Goal: Task Accomplishment & Management: Complete application form

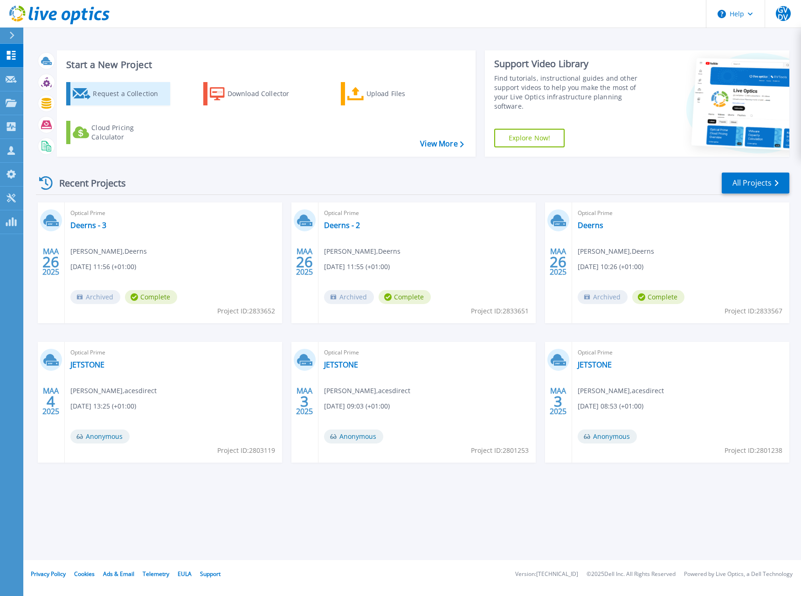
click at [99, 92] on div "Request a Collection" at bounding box center [130, 93] width 75 height 19
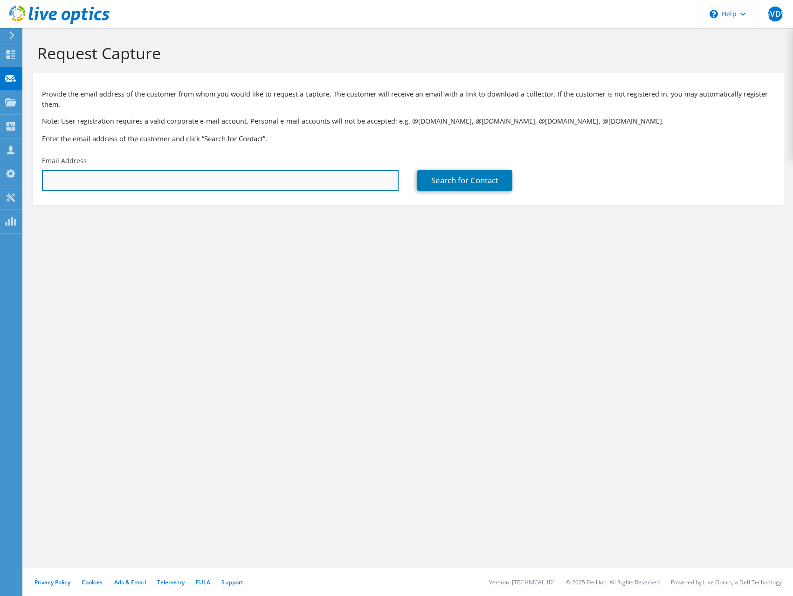
click at [66, 178] on input "text" at bounding box center [220, 180] width 357 height 21
type input "geo.van.der.velden@acesdirect.nl"
drag, startPoint x: 117, startPoint y: 184, endPoint x: -105, endPoint y: 186, distance: 221.4
click at [0, 186] on html "GVDV Partner Team Member Geo Van der velden Geo.van.der.Velden@acesdirect.nl ac…" at bounding box center [396, 298] width 793 height 596
click at [83, 186] on input "text" at bounding box center [220, 180] width 357 height 21
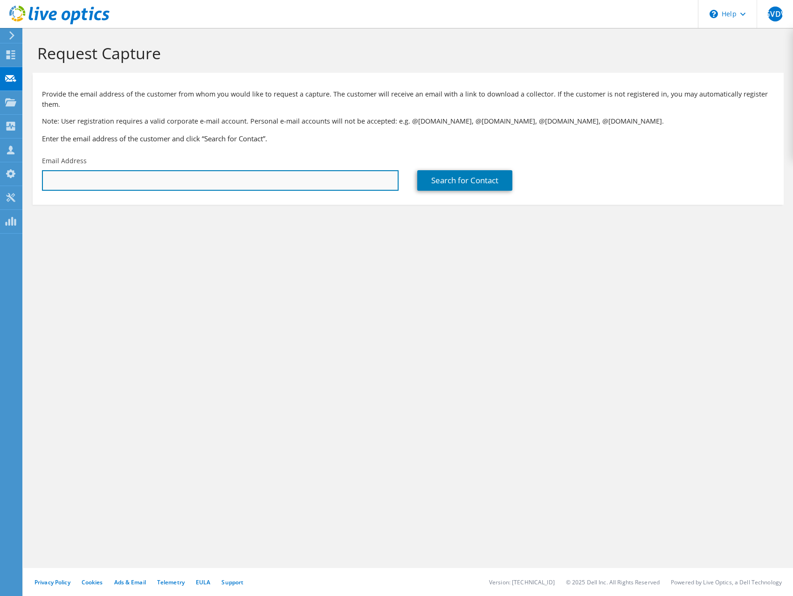
paste input "alex.vlekken@bhic.nl"
type input "alex.vlekken@bhic.nl"
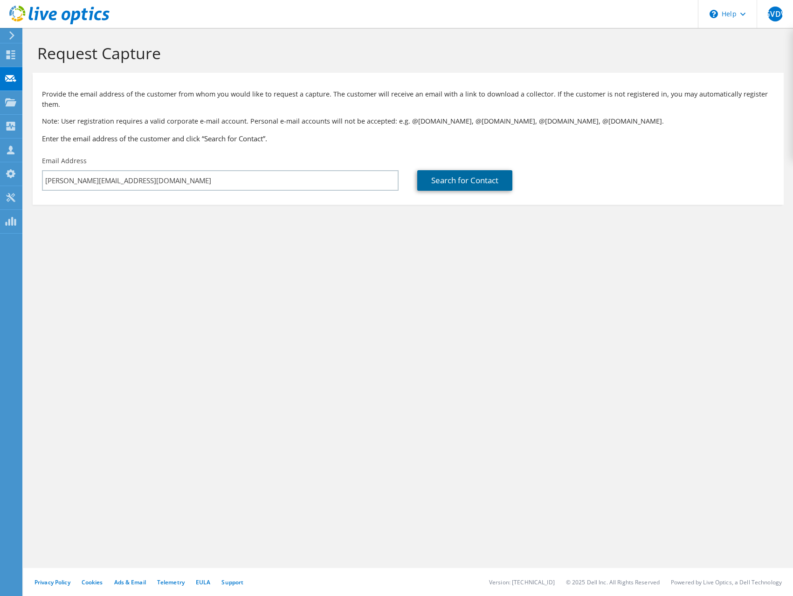
click at [455, 178] on link "Search for Contact" at bounding box center [464, 180] width 95 height 21
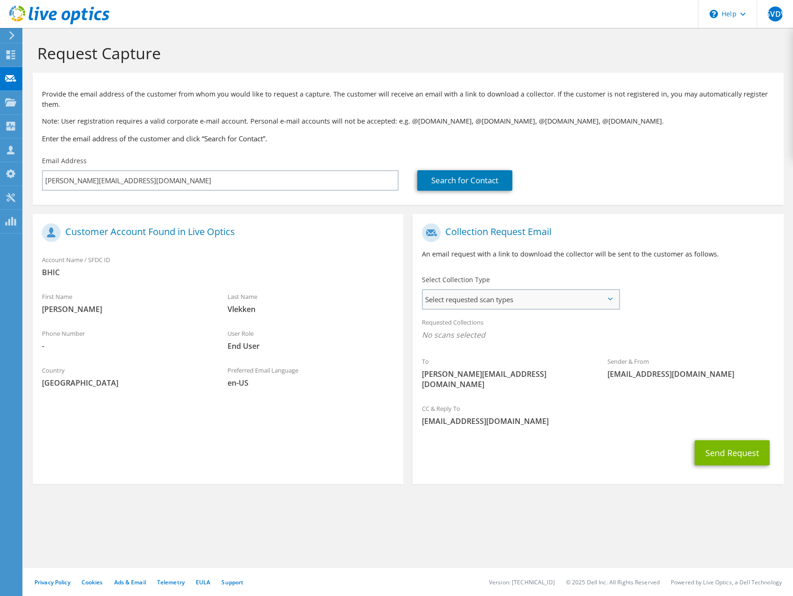
click at [508, 297] on span "Select requested scan types" at bounding box center [521, 299] width 196 height 19
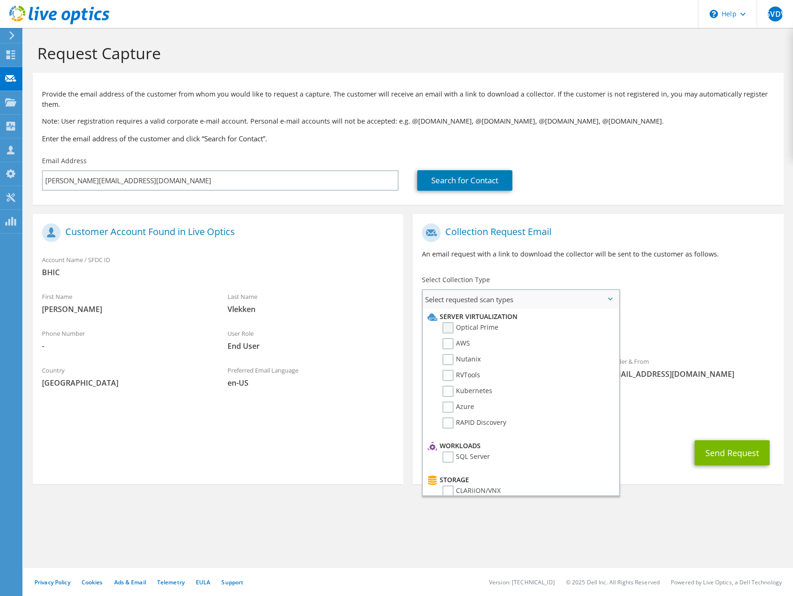
click at [451, 331] on label "Optical Prime" at bounding box center [470, 327] width 56 height 11
click at [0, 0] on input "Optical Prime" at bounding box center [0, 0] width 0 height 0
click at [787, 376] on div "Collection Request Email An email request with a link to download the collector…" at bounding box center [598, 352] width 380 height 277
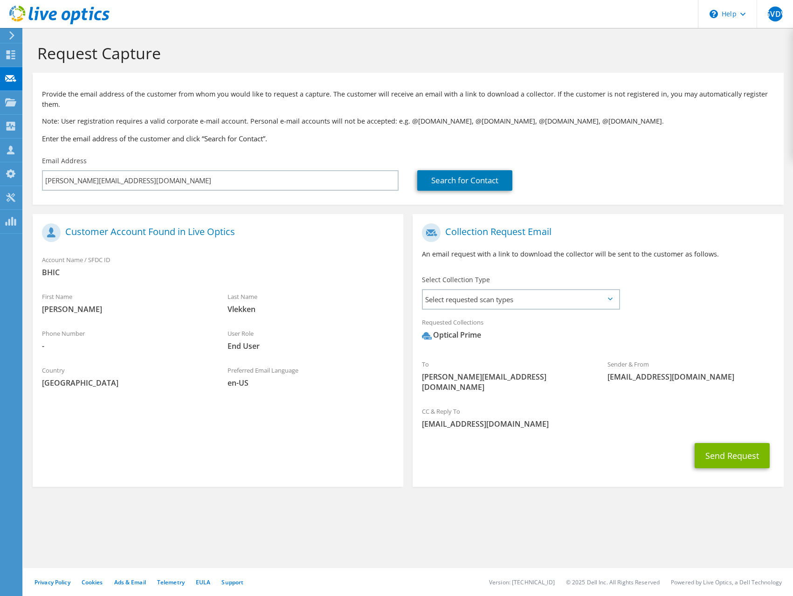
click at [608, 298] on icon at bounding box center [610, 298] width 5 height 3
click at [613, 301] on span "Select requested scan types" at bounding box center [521, 299] width 196 height 19
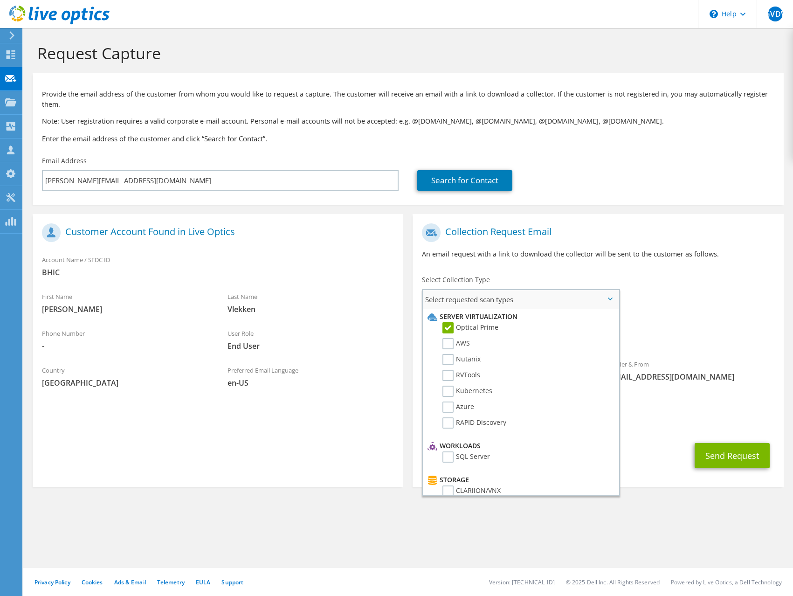
click at [613, 301] on span "Select requested scan types" at bounding box center [521, 299] width 196 height 19
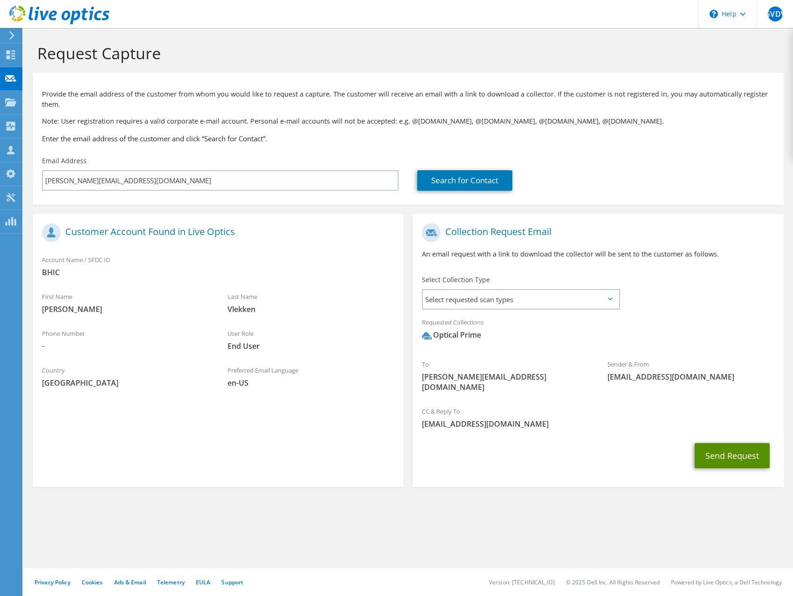
click at [715, 448] on button "Send Request" at bounding box center [731, 455] width 75 height 25
